Goal: Find specific page/section: Find specific page/section

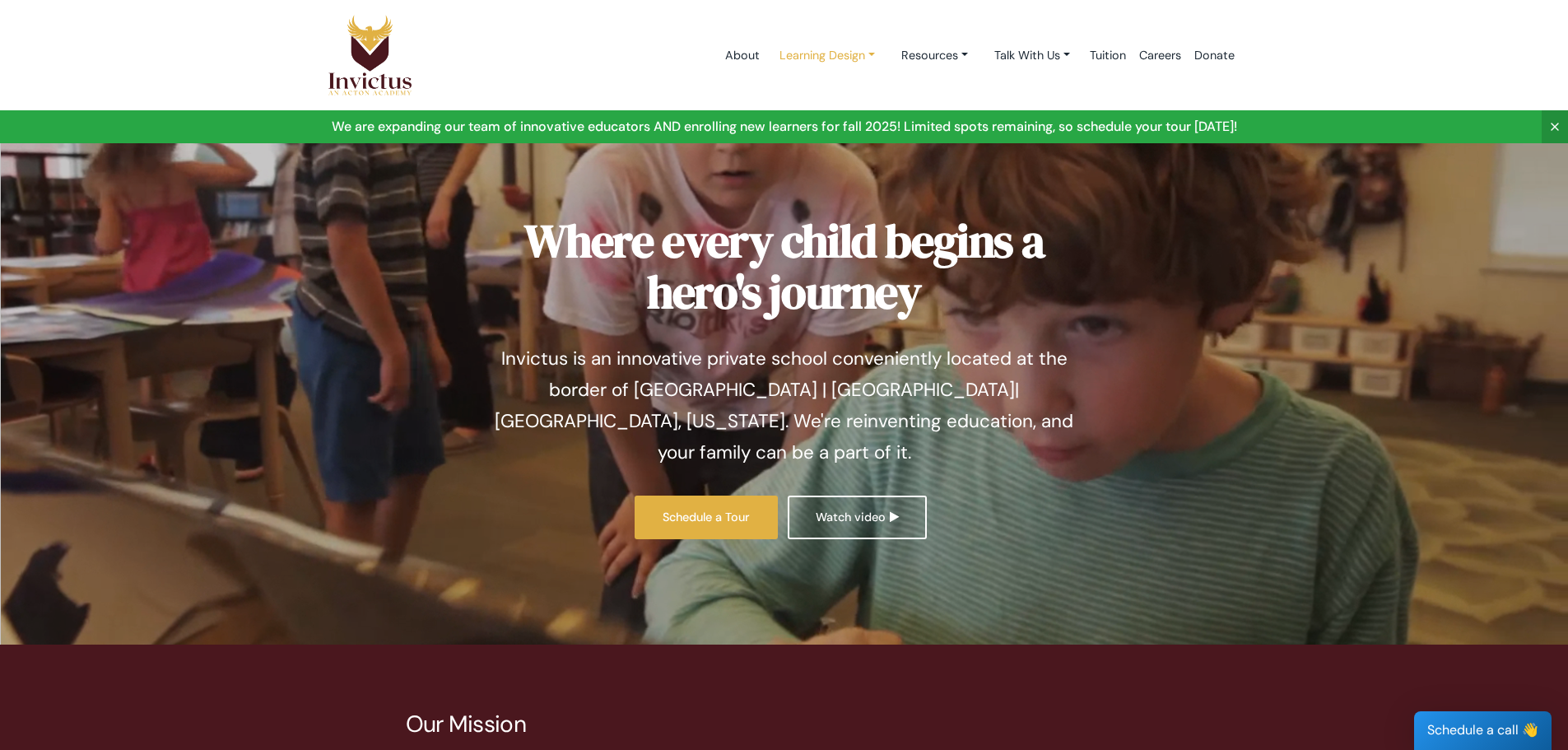
click at [826, 57] on link "Learning Design" at bounding box center [826, 56] width 121 height 30
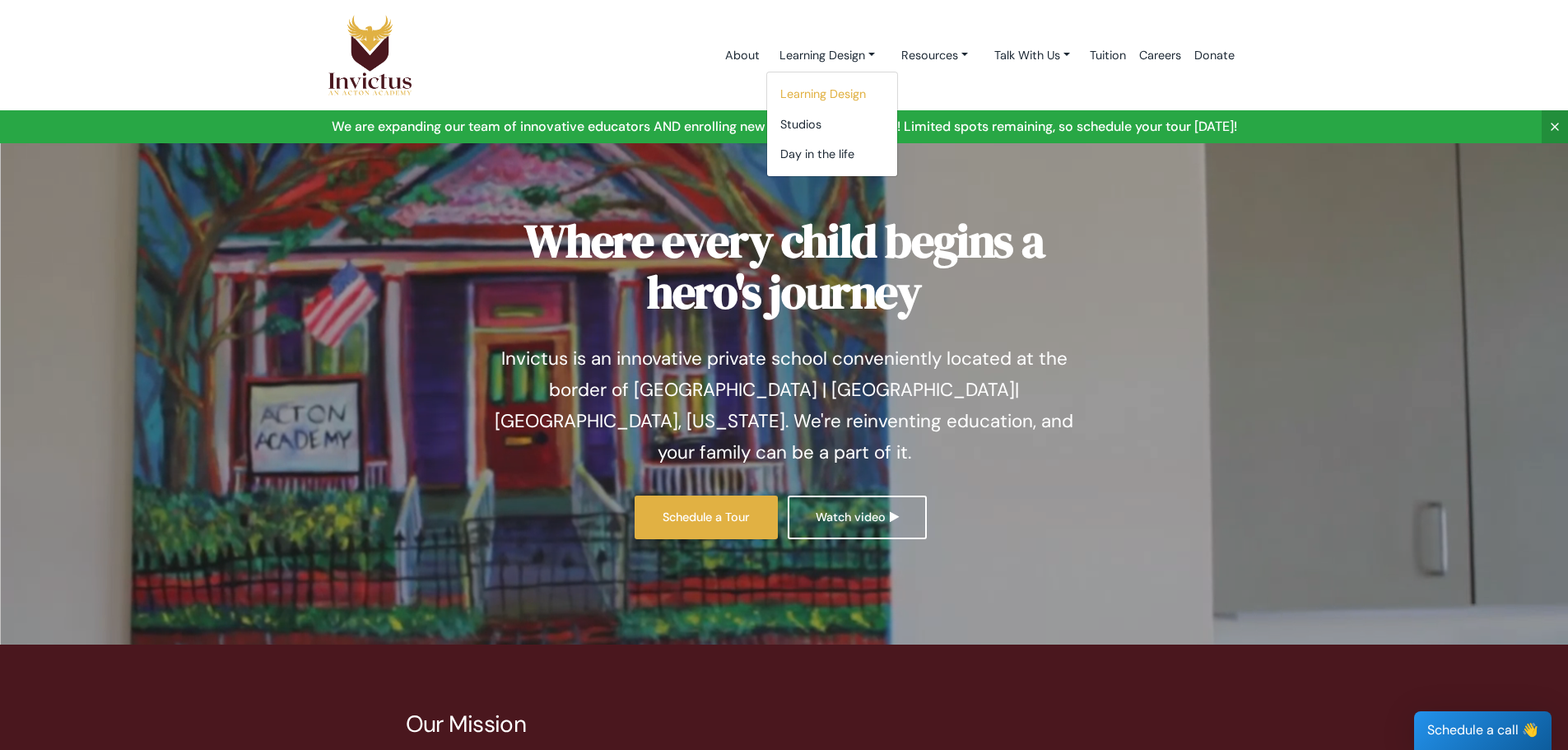
click at [822, 94] on link "Learning Design" at bounding box center [832, 94] width 130 height 30
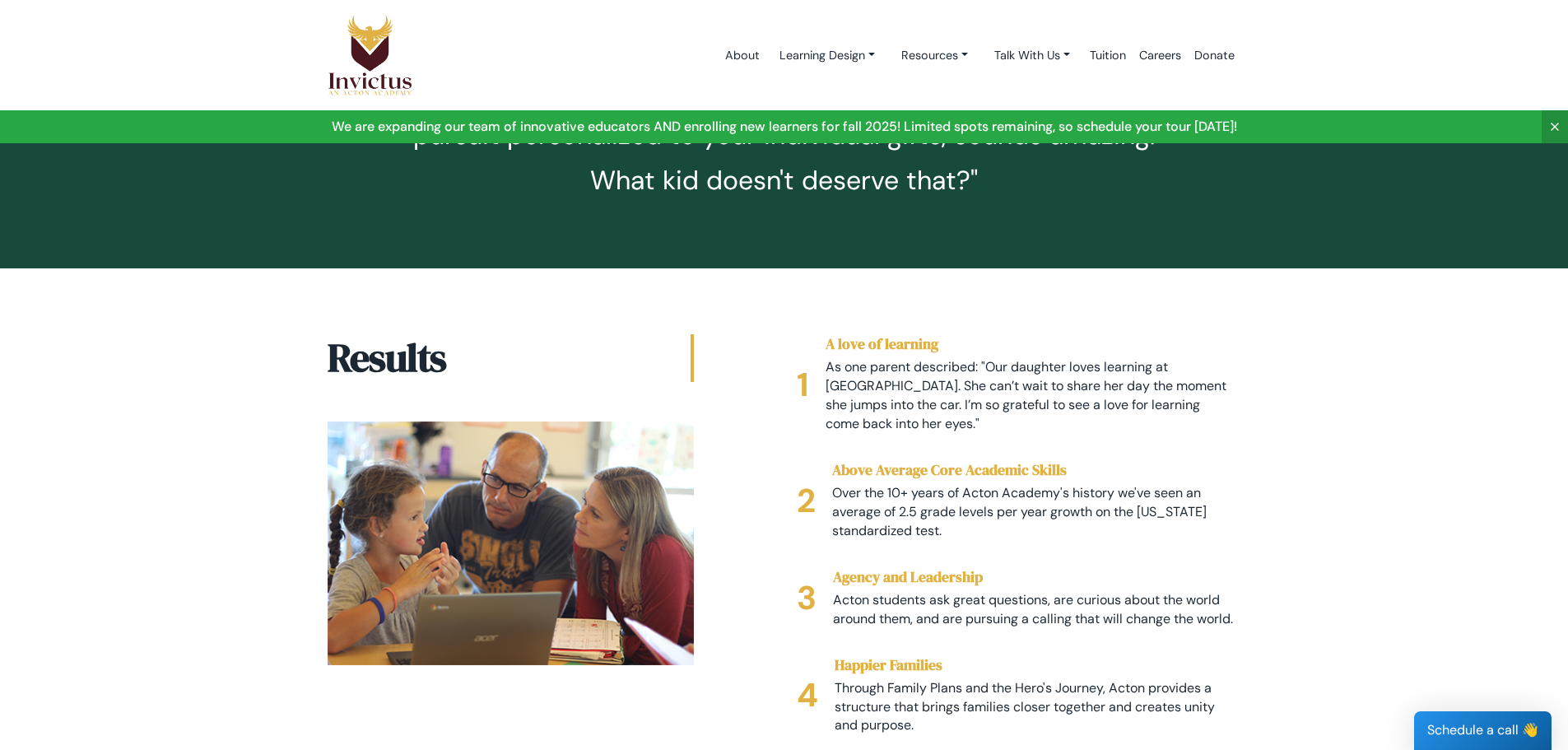
scroll to position [2470, 0]
